Goal: Information Seeking & Learning: Learn about a topic

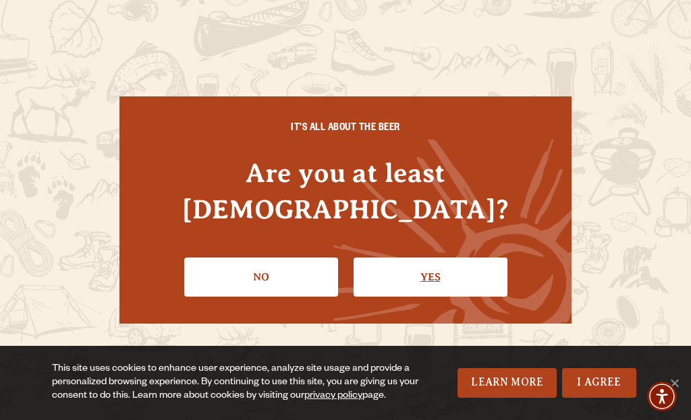
click at [439, 275] on link "Yes" at bounding box center [431, 277] width 154 height 39
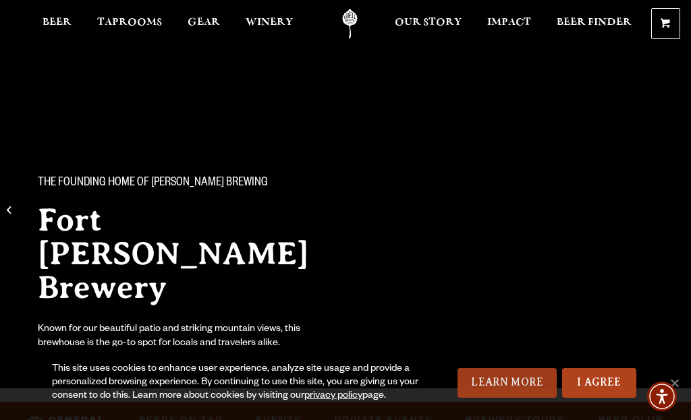
click at [501, 387] on link "Learn More" at bounding box center [507, 383] width 99 height 30
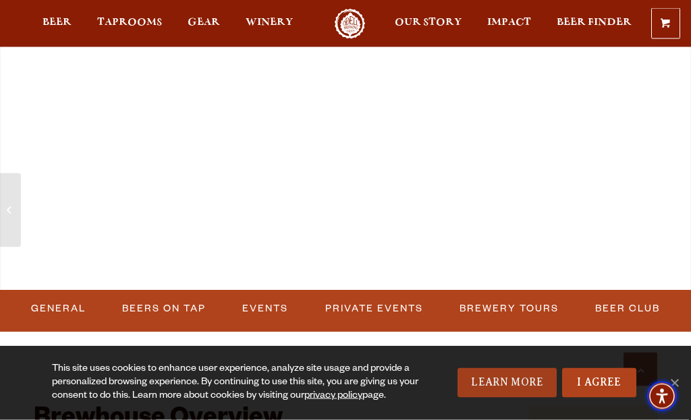
scroll to position [402, 0]
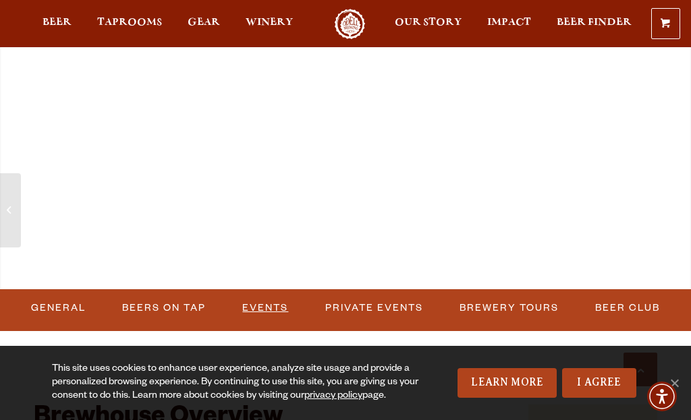
click at [272, 306] on link "Events" at bounding box center [265, 308] width 57 height 31
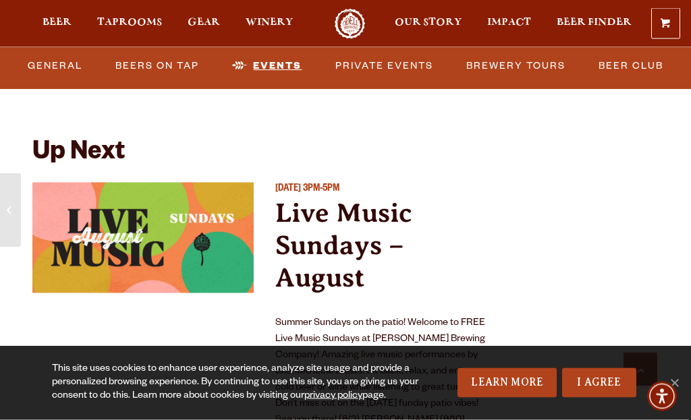
scroll to position [5299, 0]
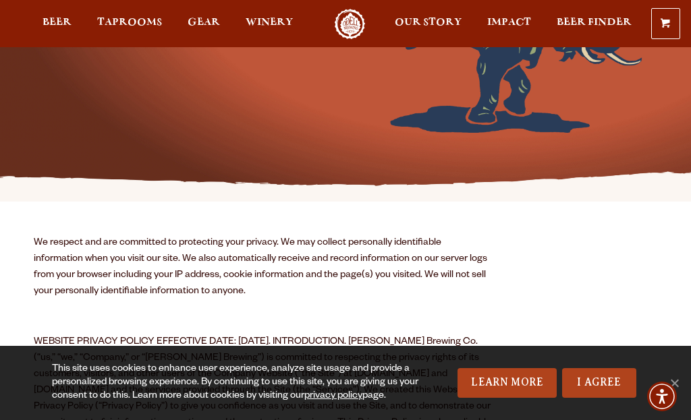
scroll to position [225, 0]
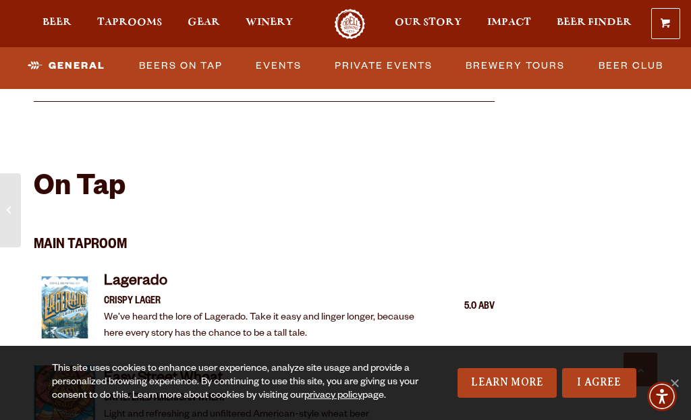
scroll to position [1309, 0]
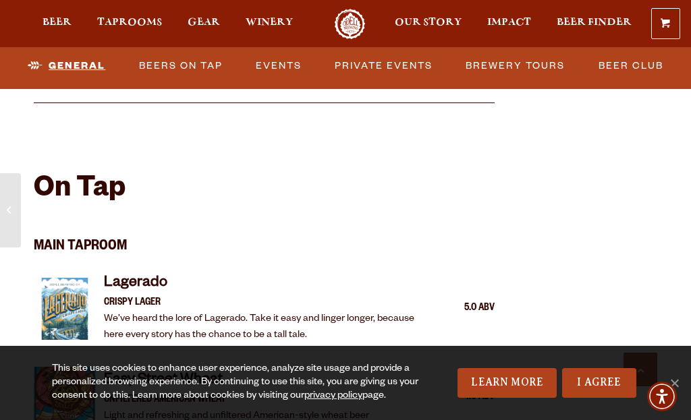
click at [67, 71] on link "General" at bounding box center [66, 66] width 88 height 31
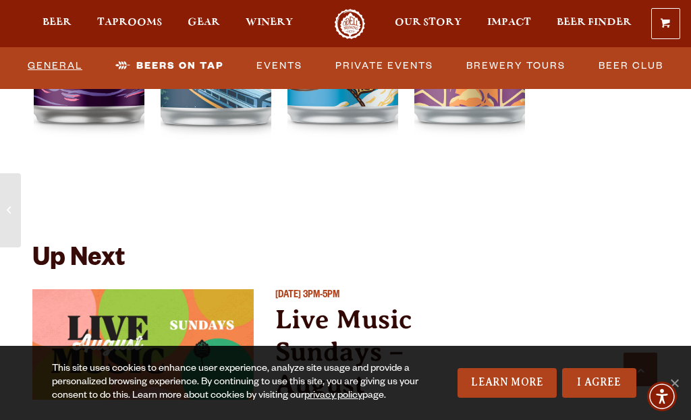
scroll to position [5191, 0]
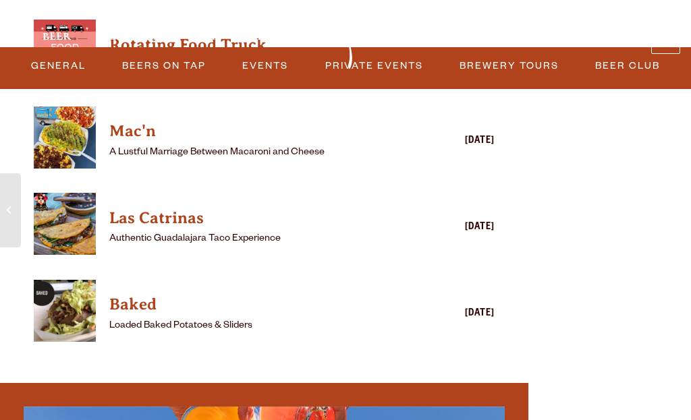
scroll to position [3706, 0]
